Goal: Find specific page/section: Find specific page/section

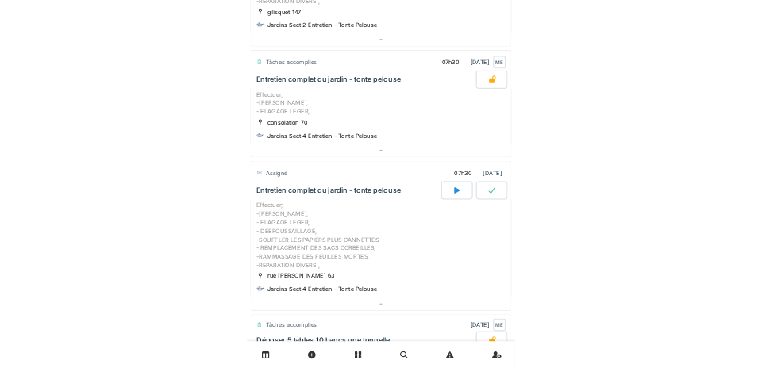
scroll to position [301, 0]
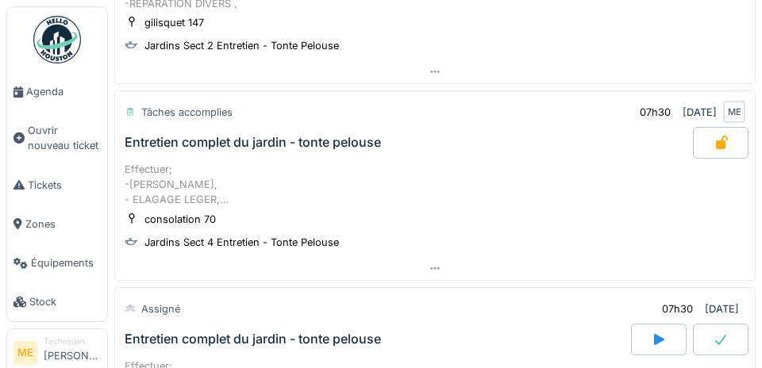
click at [36, 96] on span "Agenda" at bounding box center [63, 91] width 75 height 15
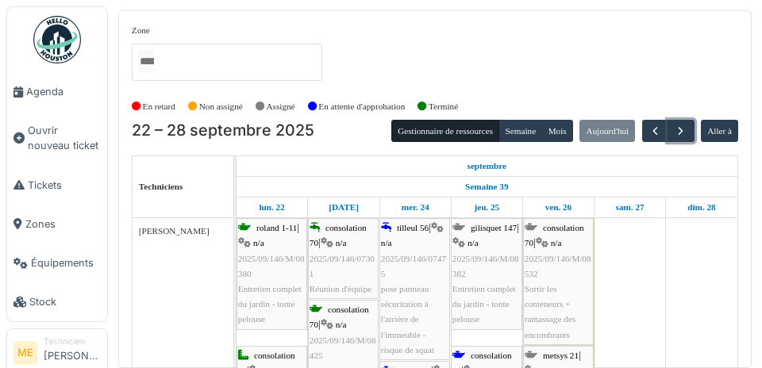
click at [677, 130] on span "button" at bounding box center [680, 131] width 13 height 13
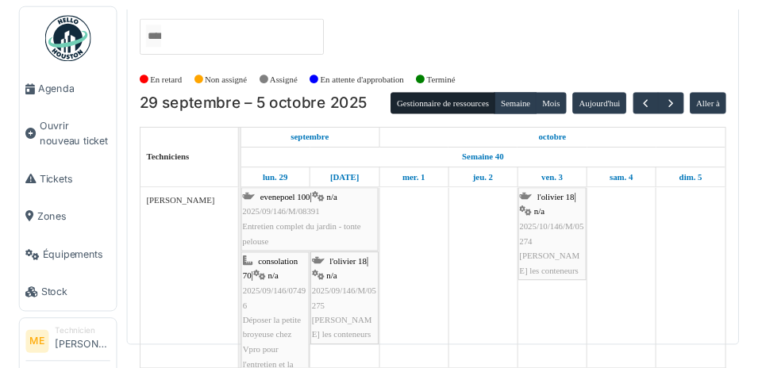
scroll to position [84, 0]
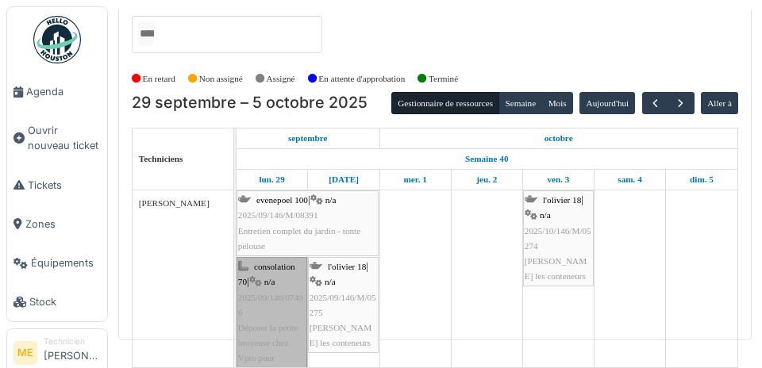
click at [271, 294] on link "consolation 70 | n/a 2025/09/146/07496 Déposer la petite broyeuse chez Vpro pou…" at bounding box center [271, 328] width 71 height 142
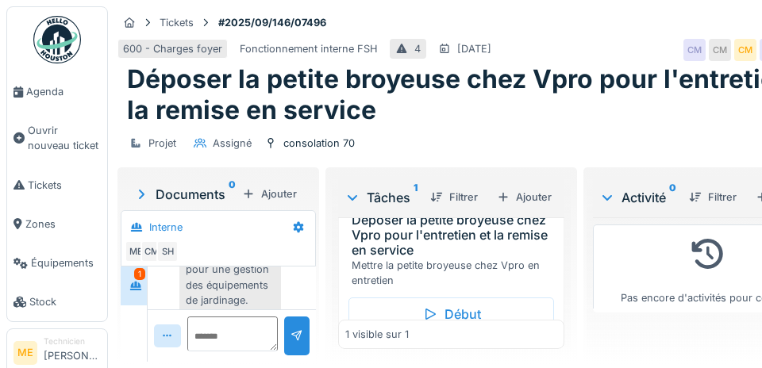
scroll to position [137, 0]
click at [245, 305] on div "Bonjour [PERSON_NAME], j'ai créé ce ticket pour une gestion des équipements de …" at bounding box center [230, 298] width 102 height 180
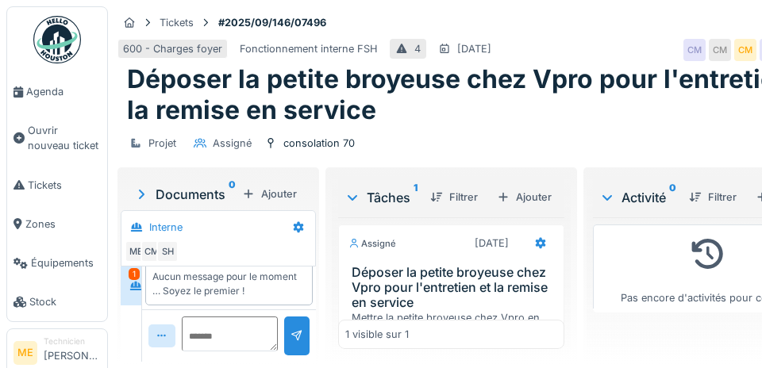
scroll to position [40, 0]
